Goal: Information Seeking & Learning: Learn about a topic

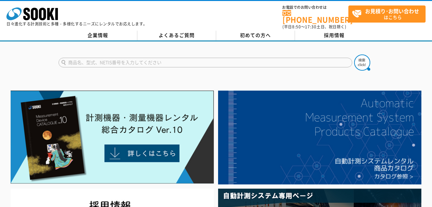
click at [124, 58] on input "text" at bounding box center [206, 63] width 294 height 10
type input "重量"
click at [354, 54] on button at bounding box center [362, 62] width 16 height 16
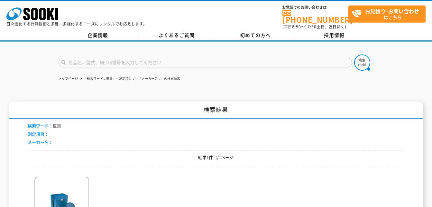
click at [103, 58] on input "text" at bounding box center [206, 63] width 294 height 10
type input "車両"
click at [360, 60] on img at bounding box center [362, 62] width 16 height 16
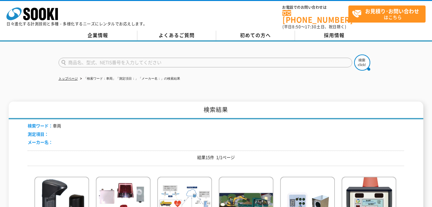
click at [75, 58] on input "text" at bounding box center [206, 63] width 294 height 10
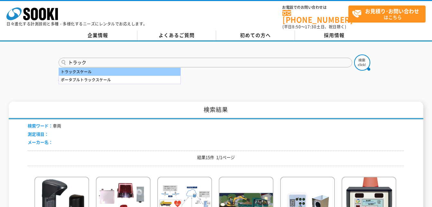
click at [84, 68] on div "トラックスケール" at bounding box center [120, 72] width 122 height 8
type input "トラックスケール"
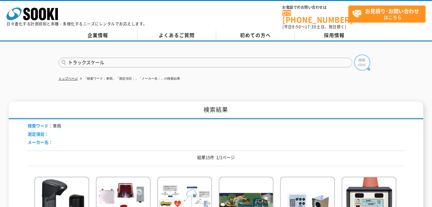
click at [367, 60] on img at bounding box center [362, 62] width 16 height 16
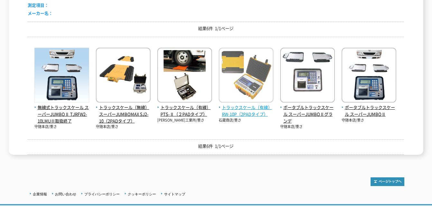
scroll to position [97, 0]
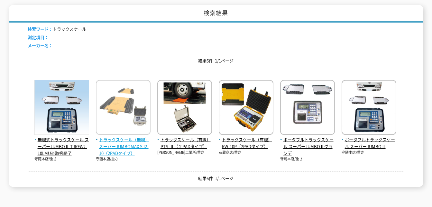
click at [128, 139] on span "トラックスケール（無線） スーパーJUMBOMAX SJ2-10（2PADタイプ）" at bounding box center [123, 146] width 55 height 20
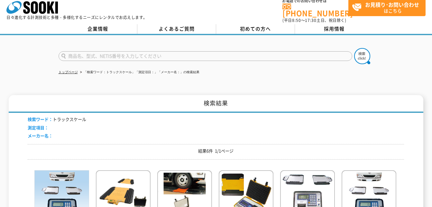
scroll to position [0, 0]
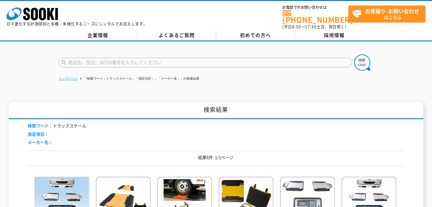
click at [70, 77] on link "トップページ" at bounding box center [68, 79] width 19 height 4
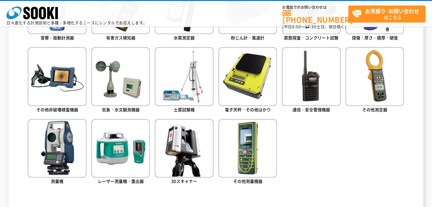
scroll to position [322, 0]
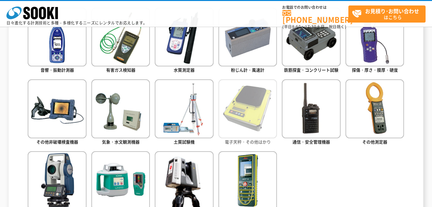
click at [252, 111] on img at bounding box center [248, 108] width 59 height 59
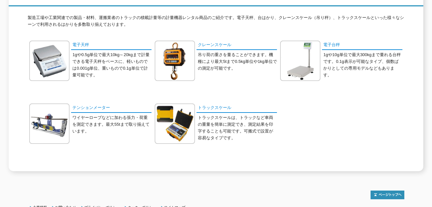
scroll to position [129, 0]
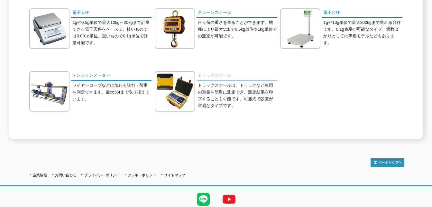
click at [221, 72] on link "トラックスケール" at bounding box center [237, 75] width 80 height 9
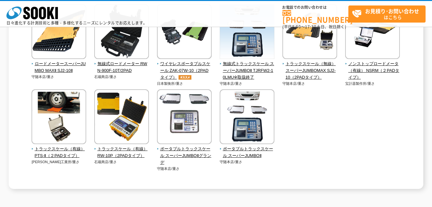
scroll to position [64, 0]
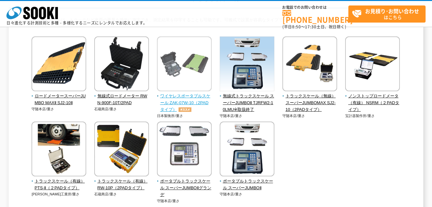
click at [191, 97] on span "ワイヤレスポータブルスケール ZAK-07W-10（2PADタイプ）" at bounding box center [184, 103] width 55 height 20
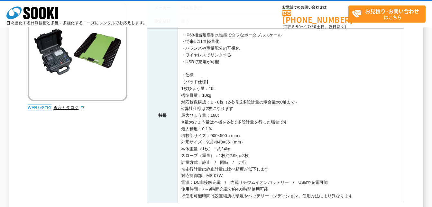
scroll to position [63, 0]
